Goal: Task Accomplishment & Management: Use online tool/utility

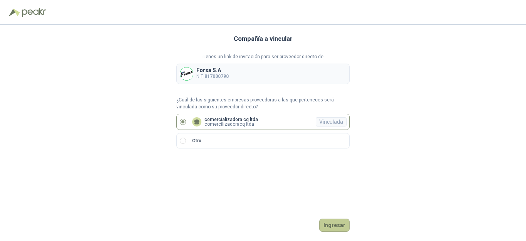
click at [339, 226] on button "Ingresar" at bounding box center [334, 224] width 30 height 13
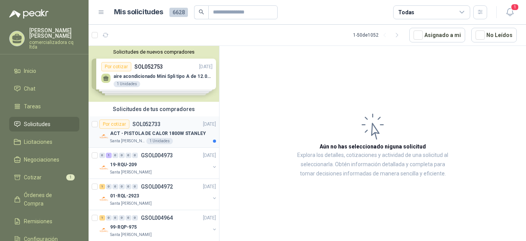
click at [143, 130] on p "ACT - PISTOLA DE CALOR 1800W STANLEY" at bounding box center [158, 133] width 96 height 7
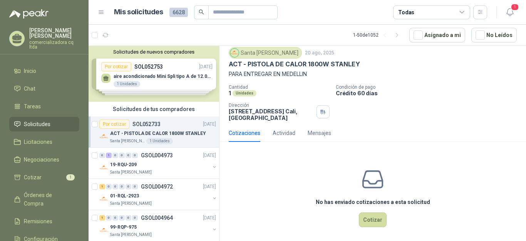
scroll to position [27, 0]
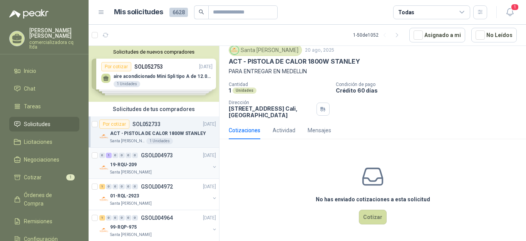
click at [123, 164] on p "19-RQU-209" at bounding box center [123, 164] width 27 height 7
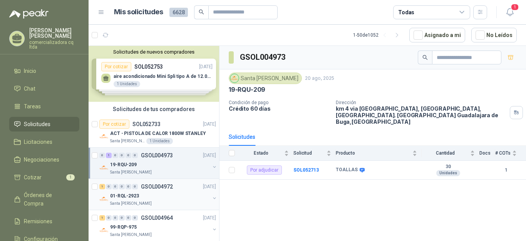
click at [112, 196] on p "01-RQL-2923" at bounding box center [124, 195] width 29 height 7
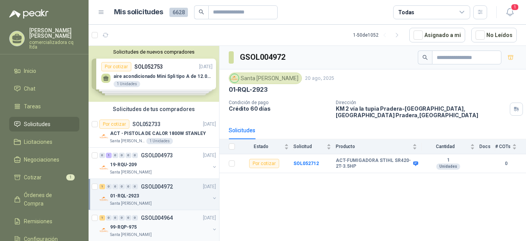
click at [126, 222] on div "1 0 0 0 0 0 GSOL004964 [DATE]" at bounding box center [158, 217] width 118 height 9
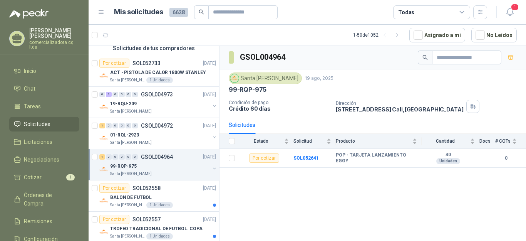
scroll to position [67, 0]
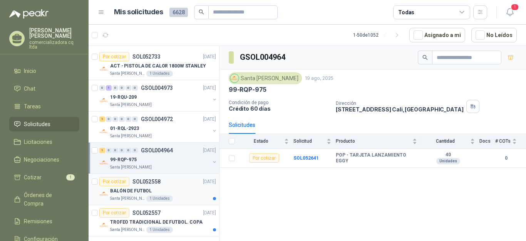
click at [131, 190] on p "BALÓN DE FUTBOL" at bounding box center [131, 190] width 42 height 7
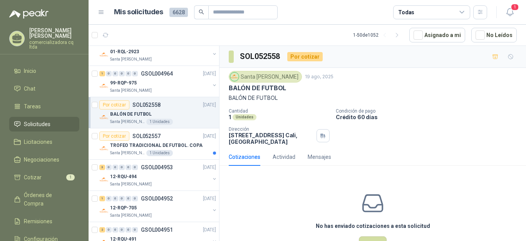
scroll to position [157, 0]
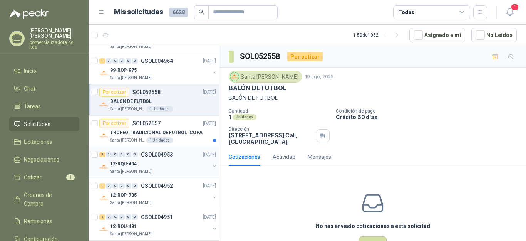
click at [123, 170] on p "Santa [PERSON_NAME]" at bounding box center [131, 171] width 42 height 6
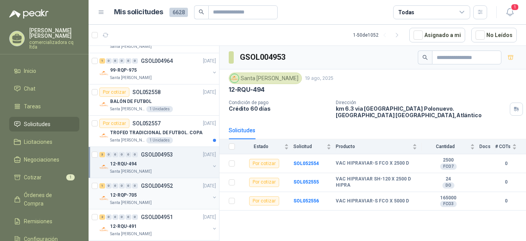
click at [129, 199] on div "12-RQP-705" at bounding box center [160, 194] width 100 height 9
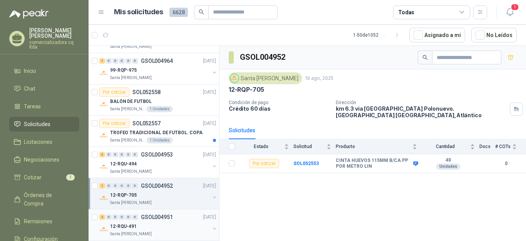
click at [128, 225] on p "12-RQU-491" at bounding box center [123, 226] width 27 height 7
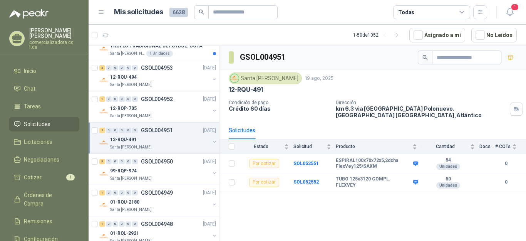
scroll to position [256, 0]
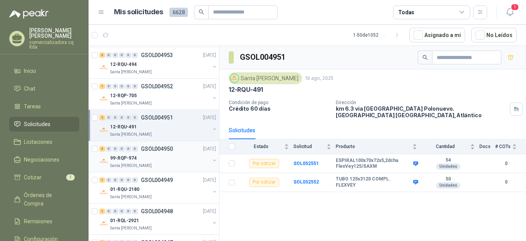
click at [119, 169] on div "3 0 0 0 0 0 GSOL004950 [DATE] 99-RQP-974 [GEOGRAPHIC_DATA][PERSON_NAME]" at bounding box center [154, 156] width 131 height 31
click at [124, 164] on p "Santa [PERSON_NAME]" at bounding box center [131, 166] width 42 height 6
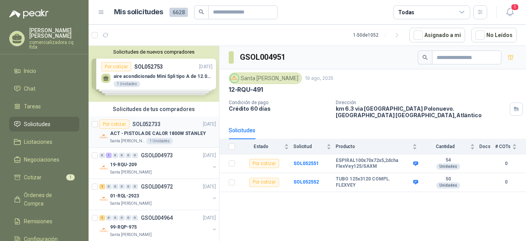
click at [140, 126] on p "SOL052733" at bounding box center [147, 123] width 28 height 5
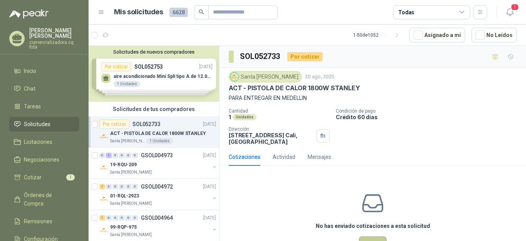
click at [372, 238] on button "Cotizar" at bounding box center [373, 243] width 28 height 15
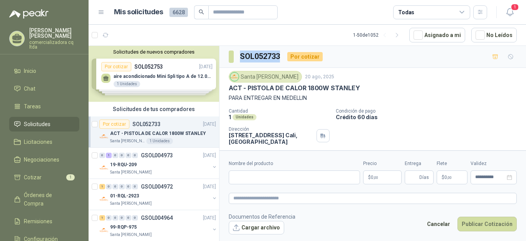
drag, startPoint x: 242, startPoint y: 56, endPoint x: 280, endPoint y: 57, distance: 38.9
click at [280, 57] on h3 "SOL052733" at bounding box center [260, 56] width 41 height 12
copy h3 "SOL052733"
click at [262, 227] on button "Cargar archivo" at bounding box center [256, 228] width 55 height 14
click at [245, 179] on input "Nombre del producto" at bounding box center [294, 177] width 131 height 14
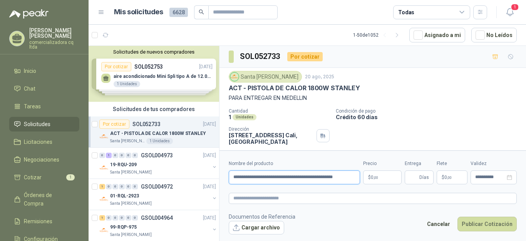
scroll to position [0, 12]
type input "**********"
click at [384, 176] on p "$ 0 ,00" at bounding box center [382, 177] width 39 height 14
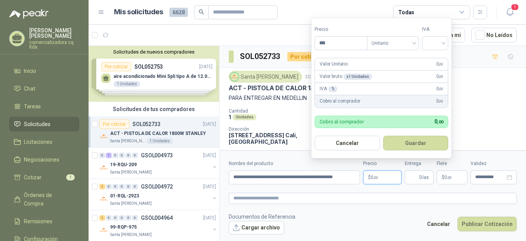
scroll to position [0, 0]
click at [448, 46] on div at bounding box center [435, 43] width 26 height 14
type input "*********"
click at [435, 59] on div "19%" at bounding box center [437, 59] width 14 height 8
click at [403, 144] on button "Guardar" at bounding box center [417, 143] width 66 height 15
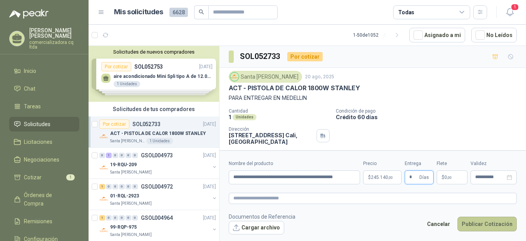
type input "*"
click at [491, 225] on button "Publicar Cotización" at bounding box center [487, 223] width 59 height 15
